Goal: Find contact information: Find contact information

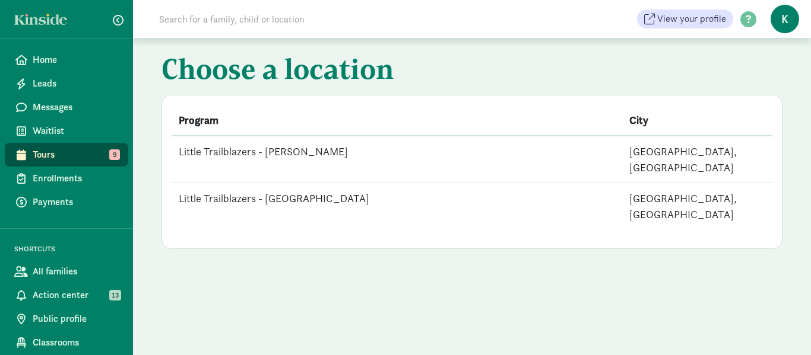
click at [297, 152] on td "Little Trailblazers - [PERSON_NAME]" at bounding box center [396, 159] width 450 height 47
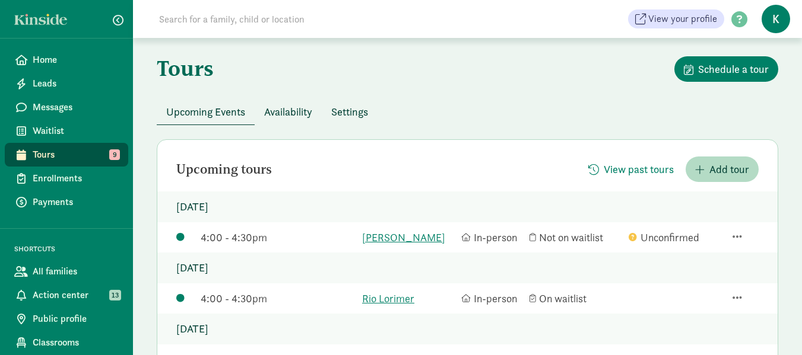
scroll to position [59, 0]
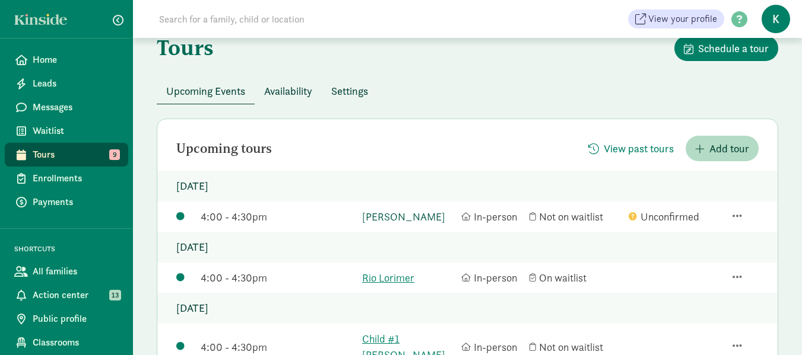
click at [380, 216] on link "[PERSON_NAME]" at bounding box center [408, 217] width 93 height 16
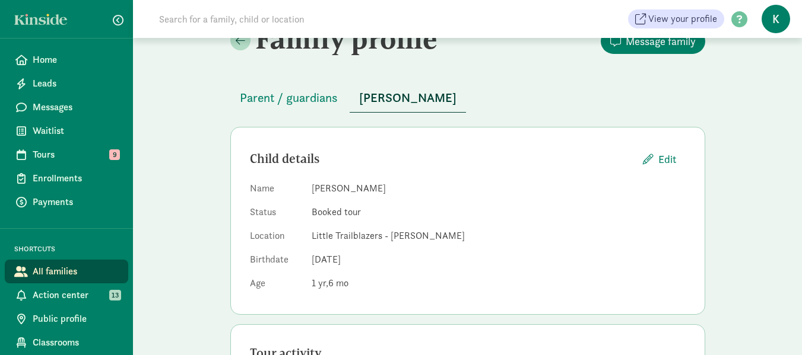
scroll to position [59, 0]
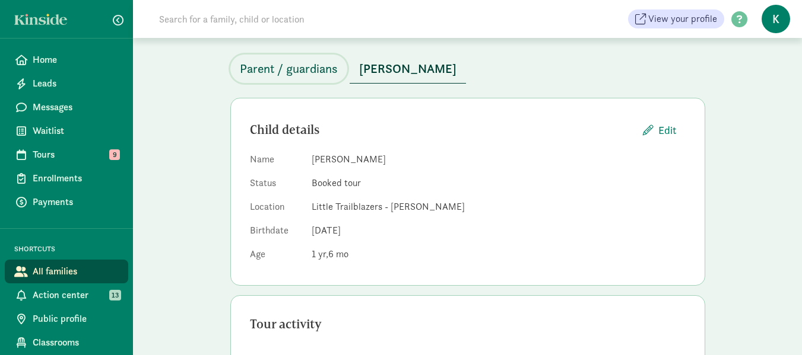
click at [314, 68] on span "Parent / guardians" at bounding box center [289, 68] width 98 height 19
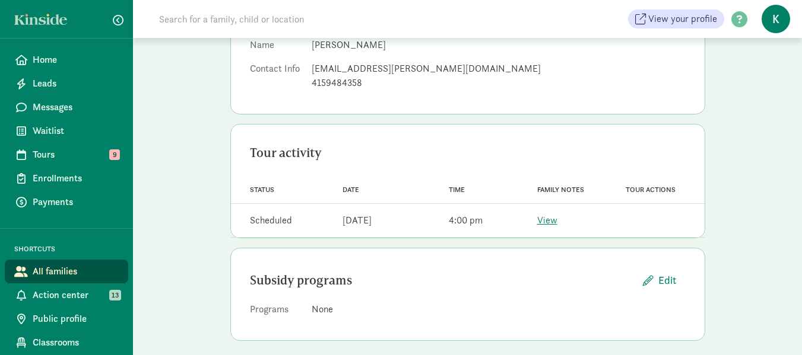
scroll to position [178, 0]
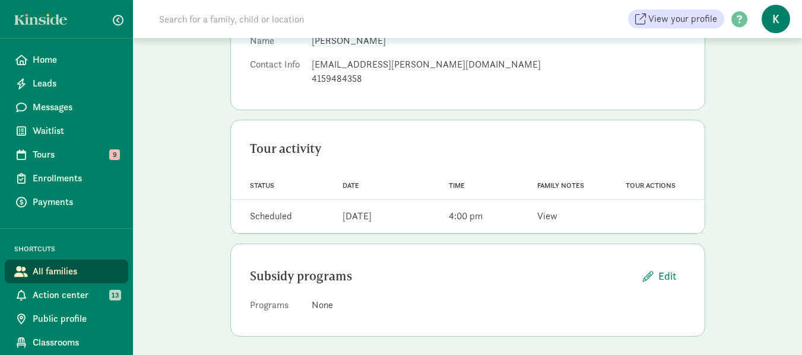
click at [547, 217] on link "View" at bounding box center [547, 216] width 20 height 12
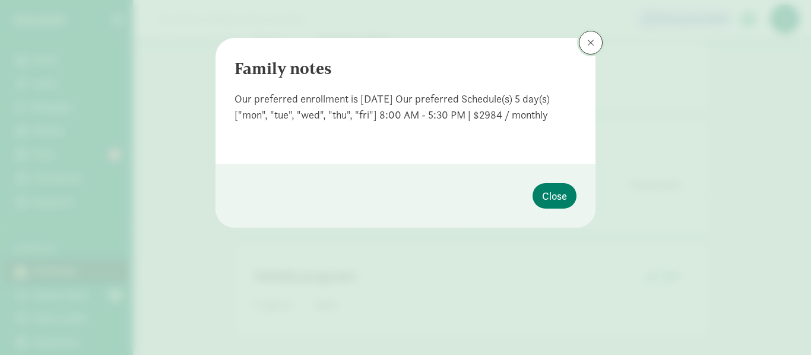
click at [594, 41] on button at bounding box center [591, 43] width 24 height 24
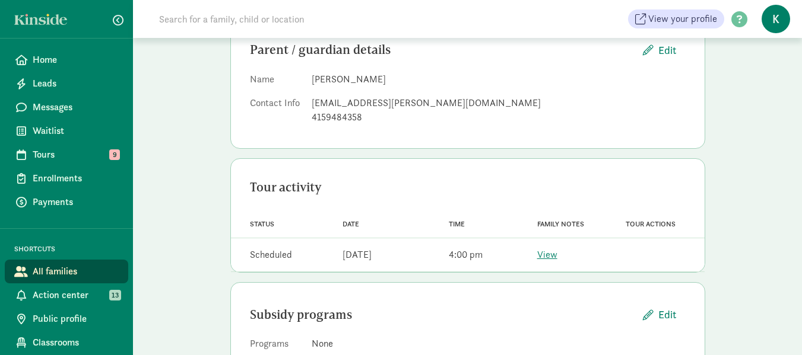
scroll to position [119, 0]
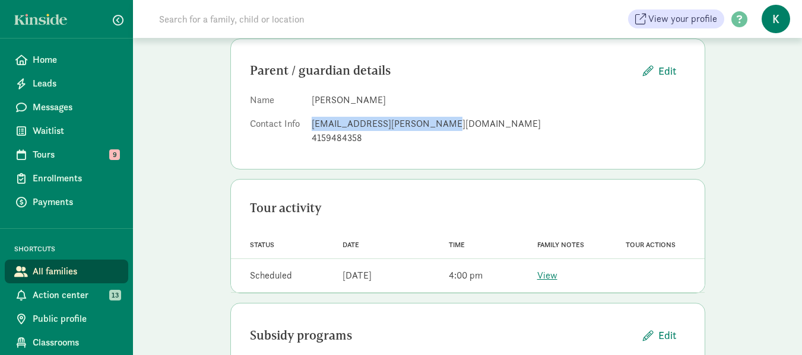
drag, startPoint x: 433, startPoint y: 126, endPoint x: 313, endPoint y: 123, distance: 119.3
click at [313, 123] on div "[EMAIL_ADDRESS][PERSON_NAME][DOMAIN_NAME]" at bounding box center [499, 124] width 374 height 14
copy div "[EMAIL_ADDRESS][PERSON_NAME][DOMAIN_NAME]"
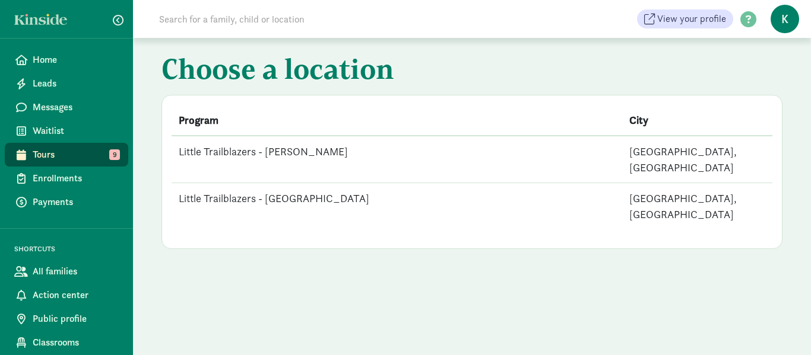
click at [291, 151] on td "Little Trailblazers - [PERSON_NAME]" at bounding box center [396, 159] width 450 height 47
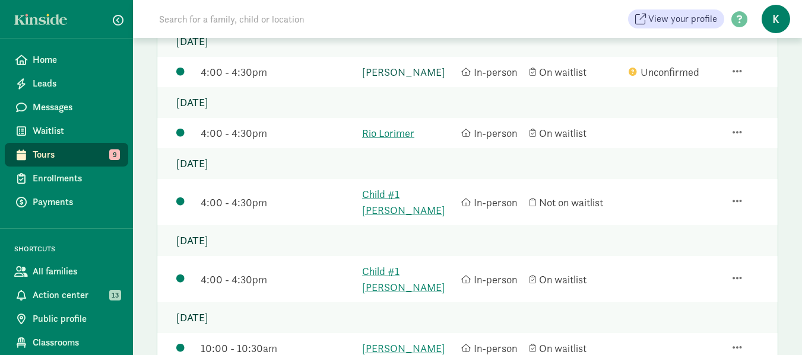
scroll to position [178, 0]
